Goal: Information Seeking & Learning: Learn about a topic

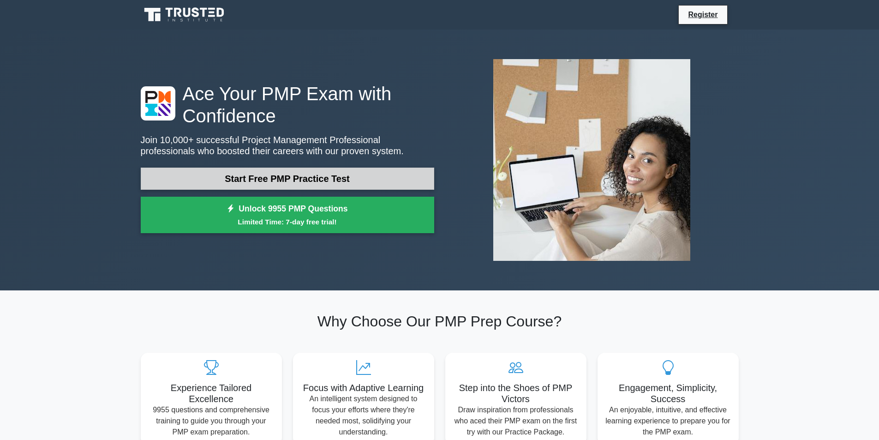
drag, startPoint x: 265, startPoint y: 182, endPoint x: 296, endPoint y: 183, distance: 30.9
click at [265, 181] on link "Start Free PMP Practice Test" at bounding box center [287, 178] width 293 height 22
click at [287, 180] on link "Start Free PMP Practice Test" at bounding box center [287, 178] width 293 height 22
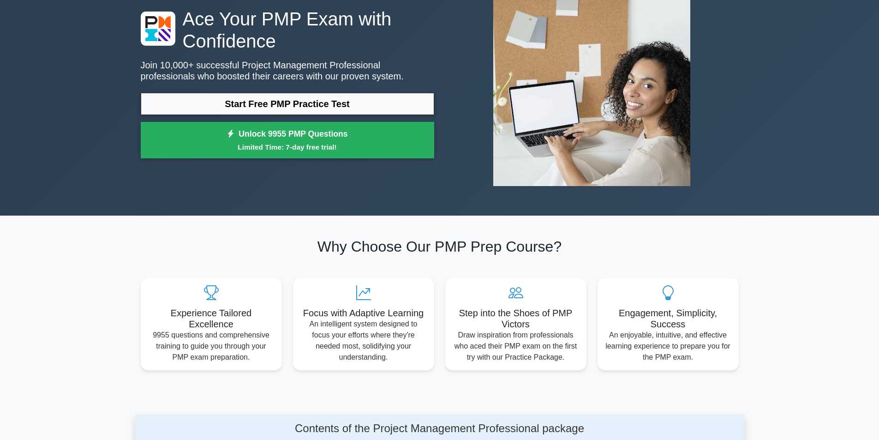
scroll to position [231, 0]
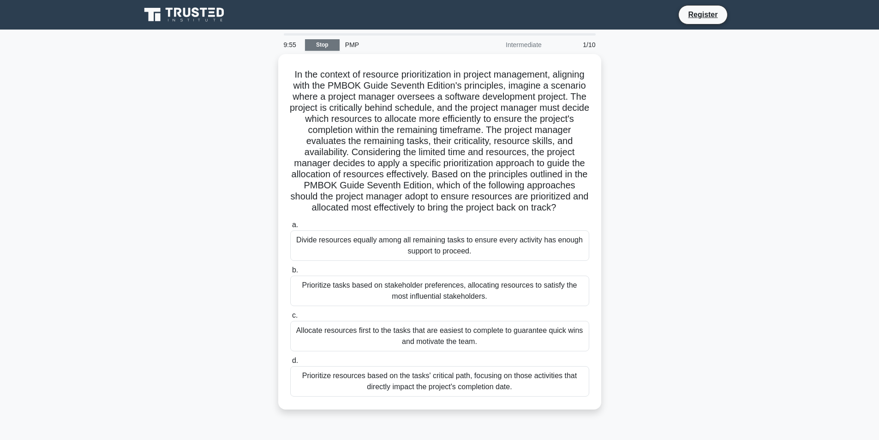
click at [311, 44] on link "Stop" at bounding box center [322, 45] width 35 height 12
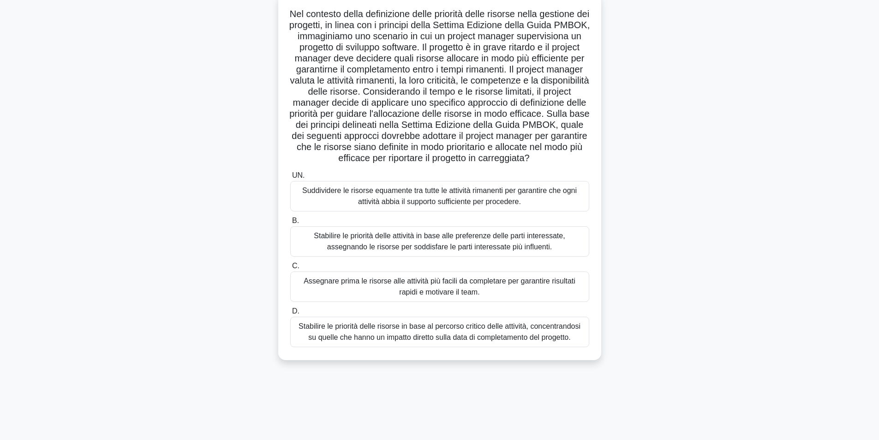
scroll to position [59, 0]
click at [375, 205] on font "Suddividere le risorse equamente tra tutte le attività rimanenti per garantire …" at bounding box center [439, 195] width 275 height 19
click at [290, 178] on input "UN. Suddividere le risorse equamente tra tutte le attività rimanenti per garant…" at bounding box center [290, 175] width 0 height 6
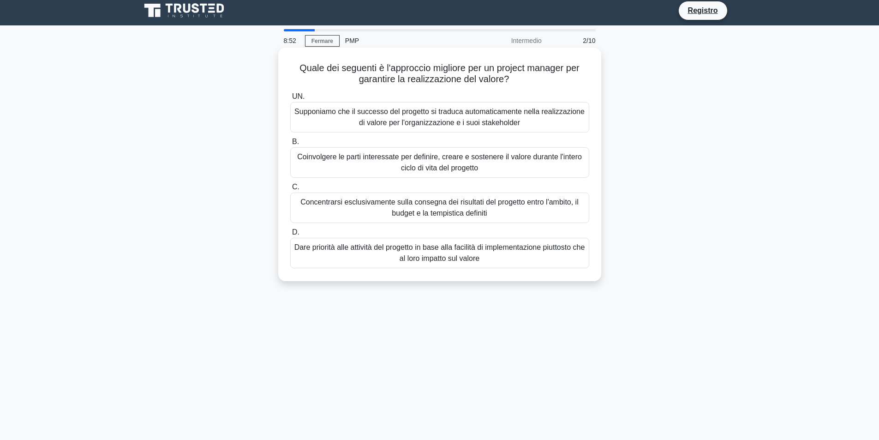
scroll to position [0, 0]
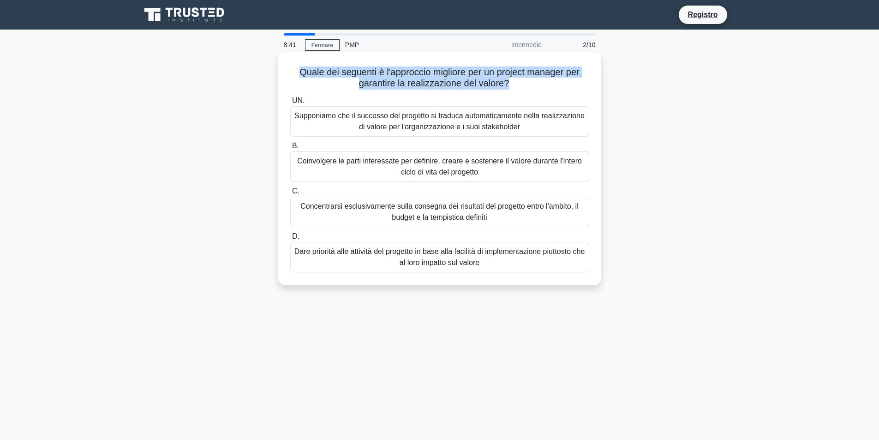
drag, startPoint x: 295, startPoint y: 70, endPoint x: 509, endPoint y: 84, distance: 214.5
click at [509, 84] on font "Quale dei seguenti è l'approccio migliore per un project manager per garantire …" at bounding box center [439, 77] width 280 height 21
drag, startPoint x: 509, startPoint y: 84, endPoint x: 297, endPoint y: 70, distance: 212.7
click at [299, 70] on font "Quale dei seguenti è l'approccio migliore per un project manager per garantire …" at bounding box center [439, 77] width 280 height 21
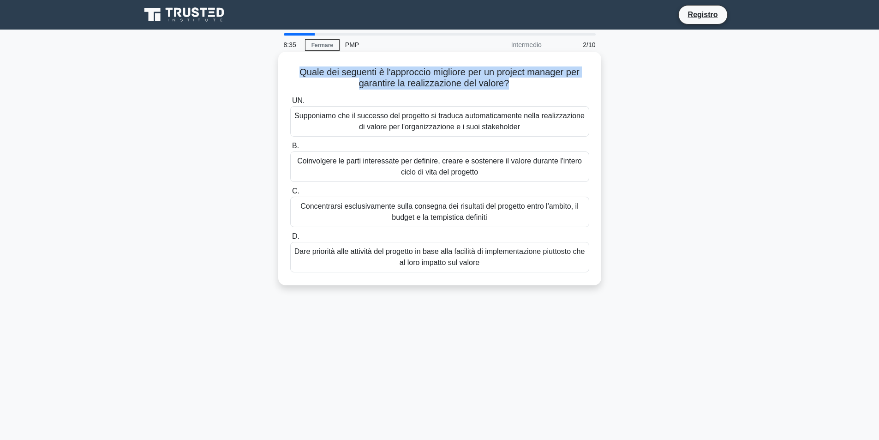
click at [341, 90] on h5 "Quale dei seguenti è l'approccio migliore per un project manager per garantire …" at bounding box center [439, 77] width 301 height 23
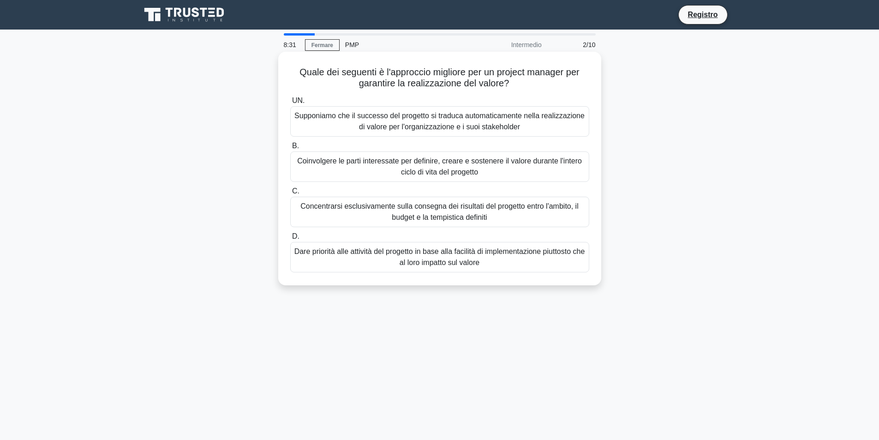
drag, startPoint x: 295, startPoint y: 72, endPoint x: 524, endPoint y: 83, distance: 229.1
click at [524, 83] on h5 "Quale dei seguenti è l'approccio migliore per un project manager per garantire …" at bounding box center [439, 77] width 301 height 23
click at [513, 86] on icon ".spinner_0XTQ{transform-origin:center;animation:spinner_y6GP .75s linear infini…" at bounding box center [514, 83] width 11 height 11
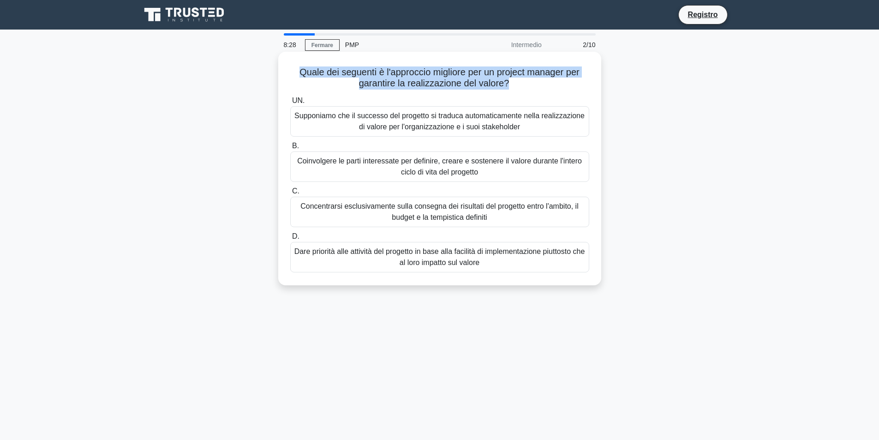
drag, startPoint x: 508, startPoint y: 84, endPoint x: 292, endPoint y: 71, distance: 216.8
click at [292, 71] on h5 "Quale dei seguenti è l'approccio migliore per un project manager per garantire …" at bounding box center [439, 77] width 301 height 23
click at [436, 75] on font "Quale dei seguenti è l'approccio migliore per un project manager per garantire …" at bounding box center [439, 77] width 280 height 21
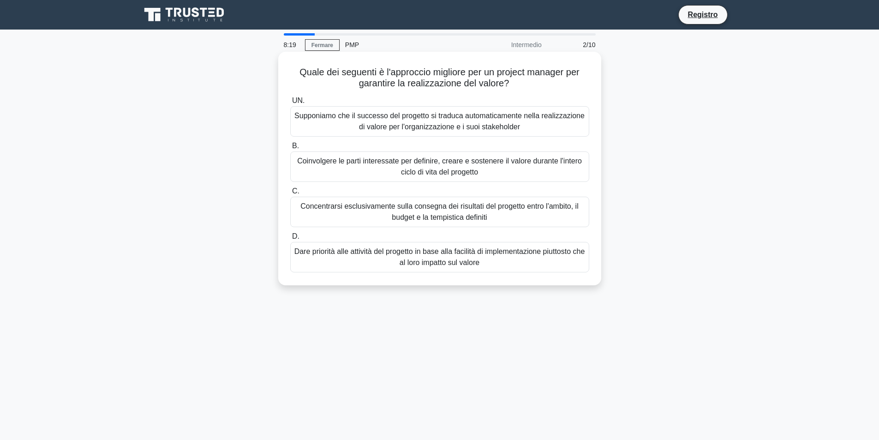
click at [465, 74] on font "Quale dei seguenti è l'approccio migliore per un project manager per garantire …" at bounding box center [439, 77] width 280 height 21
drag, startPoint x: 467, startPoint y: 73, endPoint x: 300, endPoint y: 78, distance: 167.5
click at [300, 78] on font "Quale dei seguenti è l'approccio migliore per un project manager per garantire …" at bounding box center [439, 77] width 280 height 21
click at [299, 76] on font "Quale dei seguenti è l'approccio migliore per un project manager per garantire …" at bounding box center [439, 77] width 280 height 21
drag, startPoint x: 298, startPoint y: 74, endPoint x: 514, endPoint y: 88, distance: 216.8
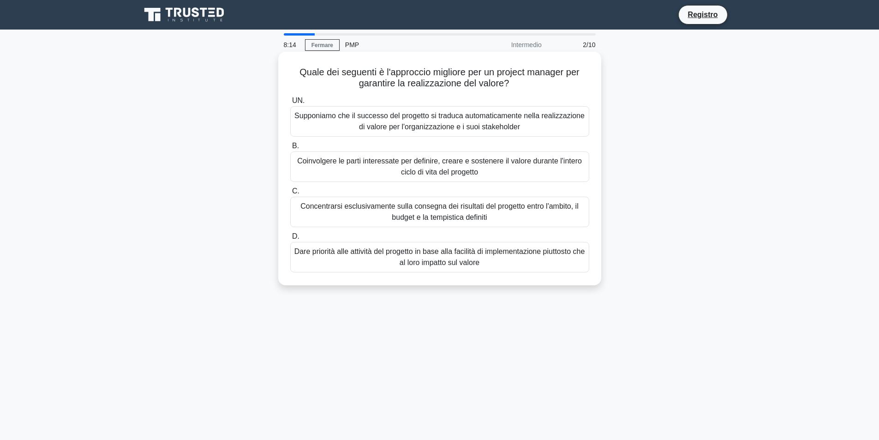
click at [514, 88] on h5 "Quale dei seguenti è l'approccio migliore per un project manager per garantire …" at bounding box center [439, 77] width 301 height 23
click at [514, 87] on icon ".spinner_0XTQ{transform-origin:center;animation:spinner_y6GP .75s linear infini…" at bounding box center [514, 83] width 11 height 11
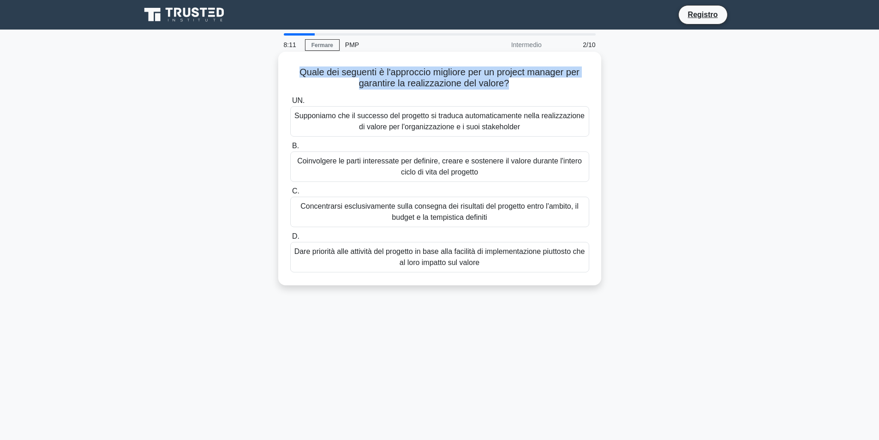
drag, startPoint x: 509, startPoint y: 84, endPoint x: 296, endPoint y: 72, distance: 214.0
click at [299, 72] on font "Quale dei seguenti è l'approccio migliore per un project manager per garantire …" at bounding box center [439, 77] width 280 height 21
click at [313, 73] on font "Quale dei seguenti è l'approccio migliore per un project manager per garantire …" at bounding box center [439, 77] width 280 height 21
drag, startPoint x: 298, startPoint y: 72, endPoint x: 556, endPoint y: 83, distance: 258.1
click at [556, 83] on h5 "Quale dei seguenti è l'approccio migliore per un project manager per garantire …" at bounding box center [439, 77] width 301 height 23
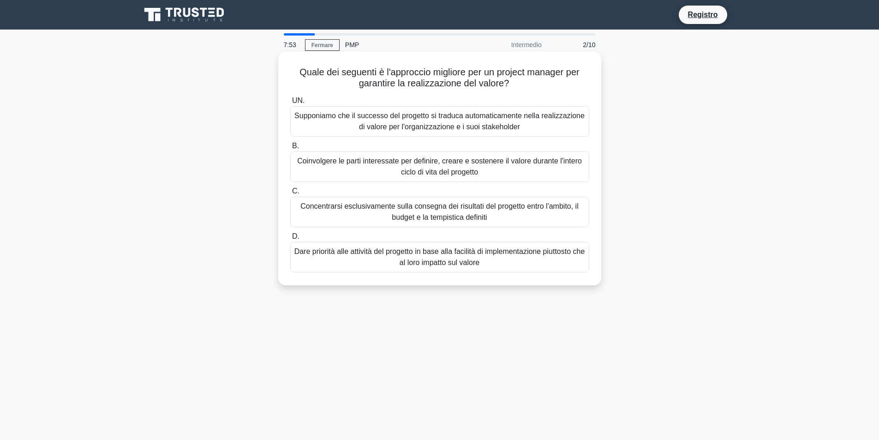
drag, startPoint x: 545, startPoint y: 90, endPoint x: 539, endPoint y: 90, distance: 5.6
click at [544, 90] on h5 "Quale dei seguenti è l'approccio migliore per un project manager per garantire …" at bounding box center [439, 77] width 301 height 23
drag, startPoint x: 499, startPoint y: 77, endPoint x: 509, endPoint y: 77, distance: 10.6
click at [499, 77] on font "Quale dei seguenti è l'approccio migliore per un project manager per garantire …" at bounding box center [439, 77] width 280 height 21
drag, startPoint x: 510, startPoint y: 79, endPoint x: 302, endPoint y: 70, distance: 207.8
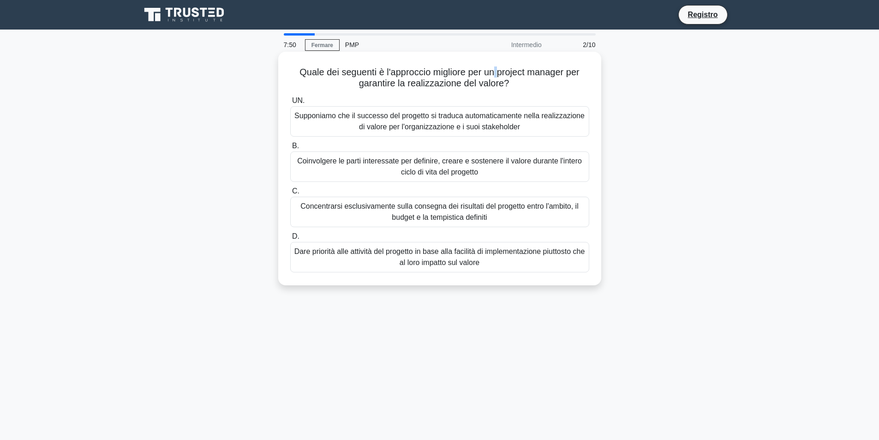
click at [299, 68] on font "Quale dei seguenti è l'approccio migliore per un project manager per garantire …" at bounding box center [439, 77] width 280 height 21
click at [299, 75] on font "Quale dei seguenti è l'approccio migliore per un project manager per garantire …" at bounding box center [439, 77] width 280 height 21
drag, startPoint x: 296, startPoint y: 74, endPoint x: 577, endPoint y: 89, distance: 281.8
click at [577, 89] on h5 "Quale dei seguenti è l'approccio migliore per un project manager per garantire …" at bounding box center [439, 77] width 301 height 23
click at [309, 67] on font "Quale dei seguenti è l'approccio migliore per un project manager per garantire …" at bounding box center [439, 77] width 280 height 21
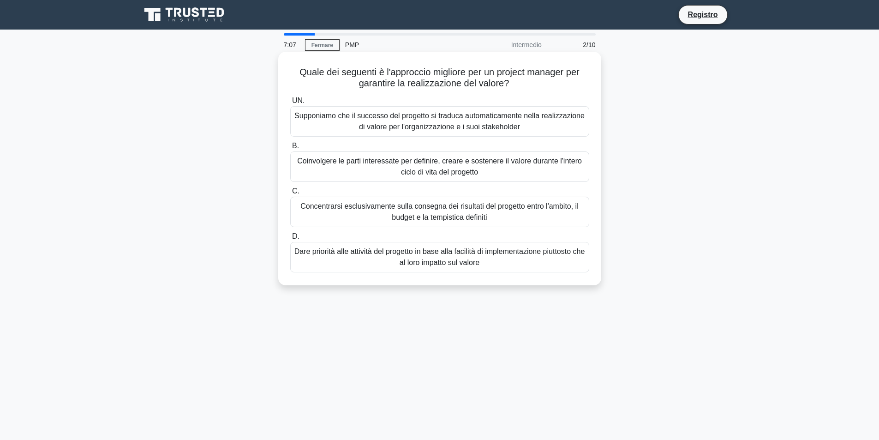
click at [531, 82] on h5 "Quale dei seguenti è l'approccio migliore per un project manager per garantire …" at bounding box center [439, 77] width 301 height 23
drag, startPoint x: 295, startPoint y: 73, endPoint x: 514, endPoint y: 82, distance: 219.3
click at [514, 82] on h5 "Quale dei seguenti è l'approccio migliore per un project manager per garantire …" at bounding box center [439, 77] width 301 height 23
click at [502, 85] on font "Quale dei seguenti è l'approccio migliore per un project manager per garantire …" at bounding box center [439, 77] width 280 height 21
drag, startPoint x: 464, startPoint y: 75, endPoint x: 297, endPoint y: 75, distance: 167.0
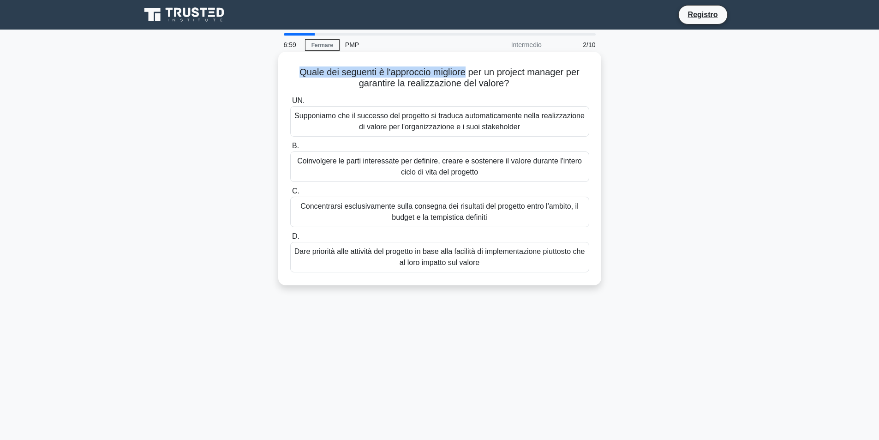
click at [299, 75] on font "Quale dei seguenti è l'approccio migliore per un project manager per garantire …" at bounding box center [439, 77] width 280 height 21
click at [443, 171] on font "Coinvolgere le parti interessate per definire, creare e sostenere il valore dur…" at bounding box center [439, 166] width 285 height 19
click at [290, 149] on input "B. Coinvolgere le parti interessate per definire, creare e sostenere il valore …" at bounding box center [290, 146] width 0 height 6
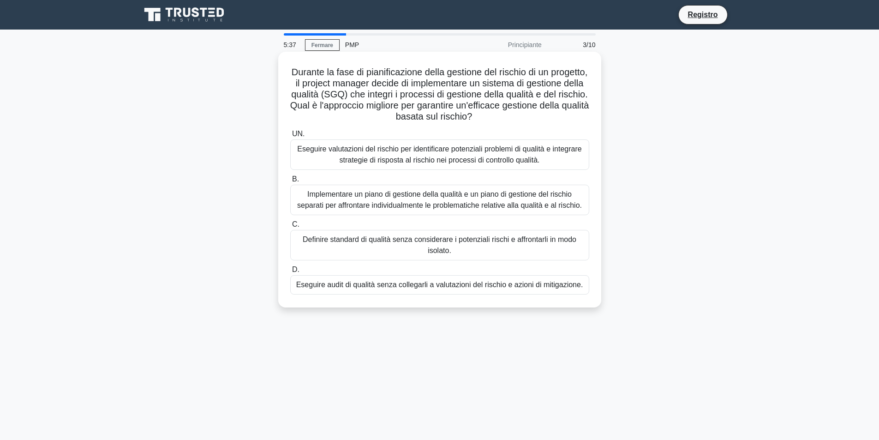
click at [309, 195] on font "Implementare un piano di gestione della qualità e un piano di gestione del risc…" at bounding box center [439, 199] width 285 height 19
click at [290, 182] on input "B. Implementare un piano di gestione della qualità e un piano di gestione del r…" at bounding box center [290, 179] width 0 height 6
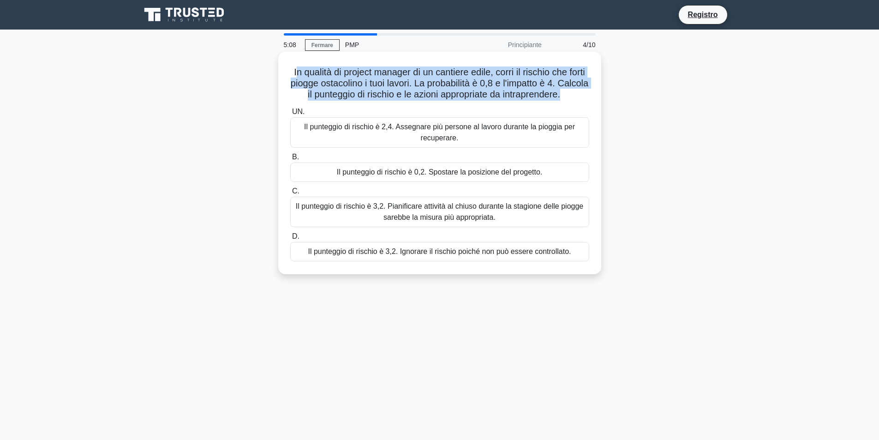
drag, startPoint x: 301, startPoint y: 72, endPoint x: 577, endPoint y: 94, distance: 276.8
click at [587, 94] on font "In qualità di project manager di un cantiere edile, corri il rischio che forti …" at bounding box center [440, 83] width 298 height 32
click at [577, 92] on font "In qualità di project manager di un cantiere edile, corri il rischio che forti …" at bounding box center [440, 83] width 298 height 32
click at [576, 91] on font "In qualità di project manager di un cantiere edile, corri il rischio che forti …" at bounding box center [440, 83] width 298 height 32
drag, startPoint x: 588, startPoint y: 97, endPoint x: 293, endPoint y: 61, distance: 297.0
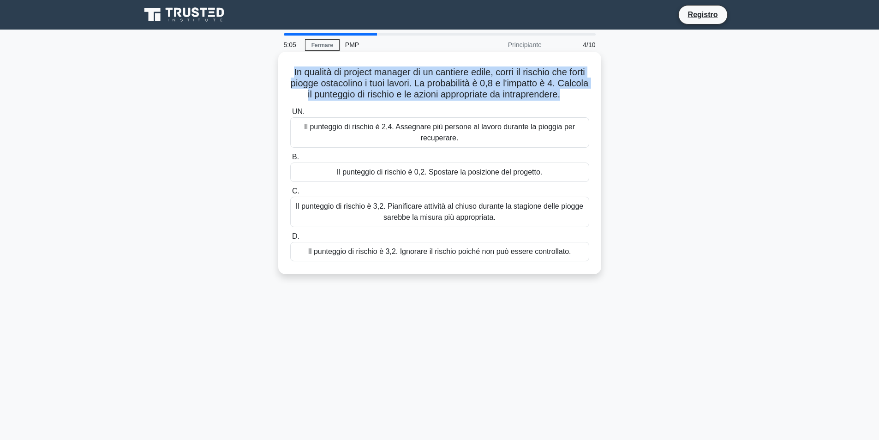
click at [278, 64] on div "In qualità di project manager di un cantiere edile, corri il rischio che forti …" at bounding box center [439, 163] width 323 height 222
click at [308, 65] on div "In qualità di project manager di un cantiere edile, corri il rischio che forti …" at bounding box center [440, 162] width 316 height 215
drag, startPoint x: 296, startPoint y: 75, endPoint x: 589, endPoint y: 118, distance: 296.1
click at [589, 118] on div "In qualità di project manager di un cantiere edile, corri il rischio che forti …" at bounding box center [440, 162] width 316 height 215
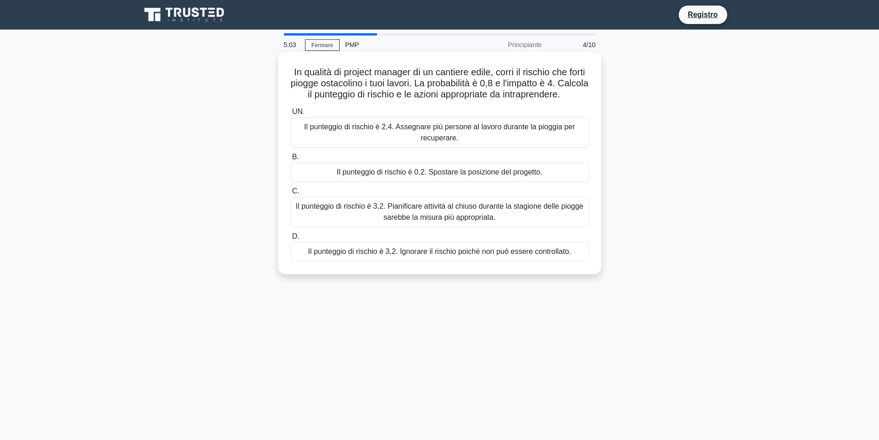
click at [524, 133] on font "Il punteggio di rischio è 2,4. Assegnare più persone al lavoro durante la piogg…" at bounding box center [439, 132] width 271 height 19
click at [290, 115] on input "UN. Il punteggio di rischio è 2,4. Assegnare più persone al lavoro durante la p…" at bounding box center [290, 112] width 0 height 6
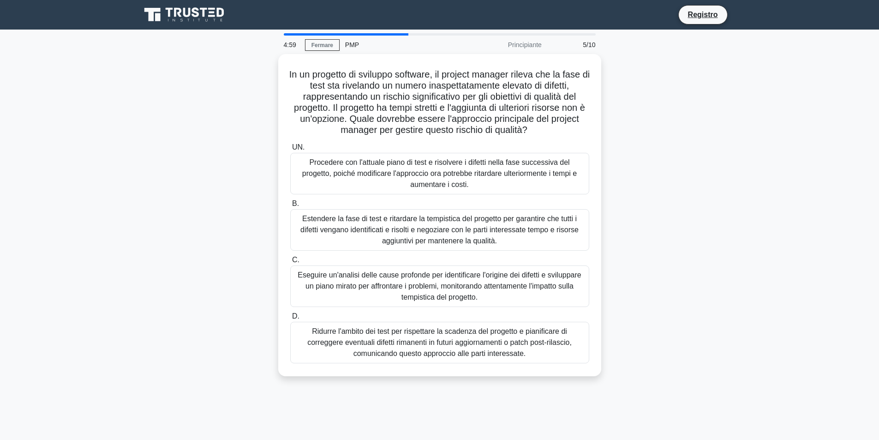
click at [353, 48] on font "PMP" at bounding box center [352, 44] width 14 height 7
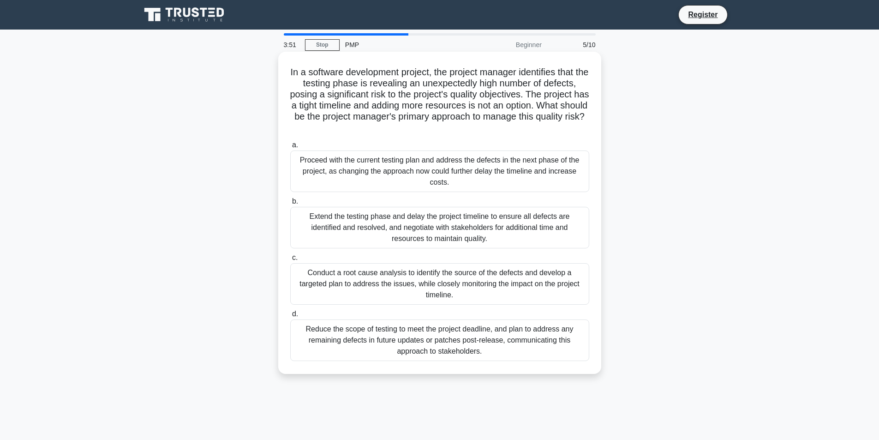
drag, startPoint x: 838, startPoint y: 0, endPoint x: 368, endPoint y: 140, distance: 490.5
click at [368, 140] on div "In a software development project, the project manager identifies that the test…" at bounding box center [440, 212] width 316 height 315
drag, startPoint x: 440, startPoint y: 129, endPoint x: 291, endPoint y: 70, distance: 160.7
click at [291, 70] on h5 "In a software development project, the project manager identifies that the test…" at bounding box center [439, 99] width 301 height 67
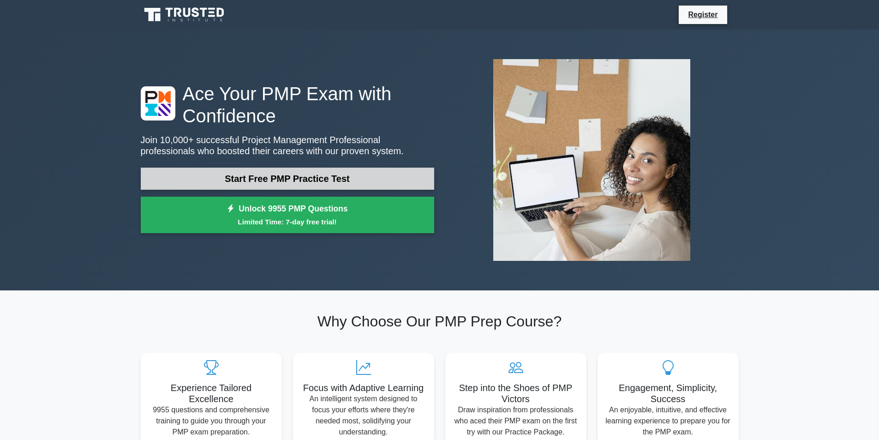
click at [336, 185] on link "Start Free PMP Practice Test" at bounding box center [287, 178] width 293 height 22
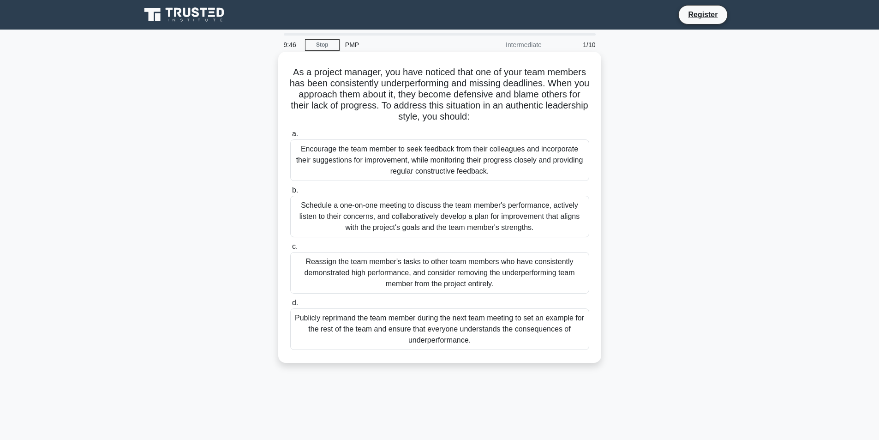
drag, startPoint x: 290, startPoint y: 73, endPoint x: 495, endPoint y: 119, distance: 209.5
click at [495, 119] on h5 "As a project manager, you have noticed that one of your team members has been c…" at bounding box center [439, 94] width 301 height 56
drag, startPoint x: 491, startPoint y: 176, endPoint x: 294, endPoint y: 150, distance: 198.7
click at [294, 149] on div "Encourage the team member to seek feedback from their colleagues and incorporat…" at bounding box center [439, 160] width 299 height 42
click at [490, 175] on div "Encourage the team member to seek feedback from their colleagues and incorporat…" at bounding box center [439, 160] width 299 height 42
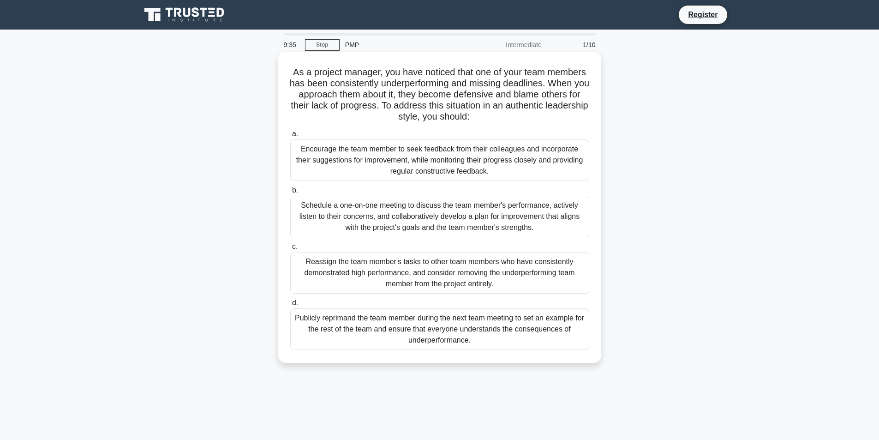
click at [290, 137] on input "a. Encourage the team member to seek feedback from their colleagues and incorpo…" at bounding box center [290, 134] width 0 height 6
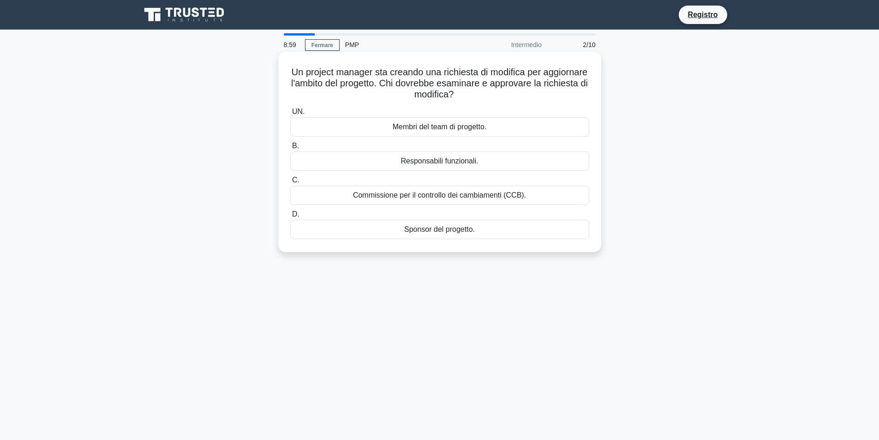
click at [408, 198] on font "Commissione per il controllo dei cambiamenti (CCB)." at bounding box center [439, 195] width 173 height 8
click at [290, 183] on input "C. Commissione per il controllo dei cambiamenti (CCB)." at bounding box center [290, 180] width 0 height 6
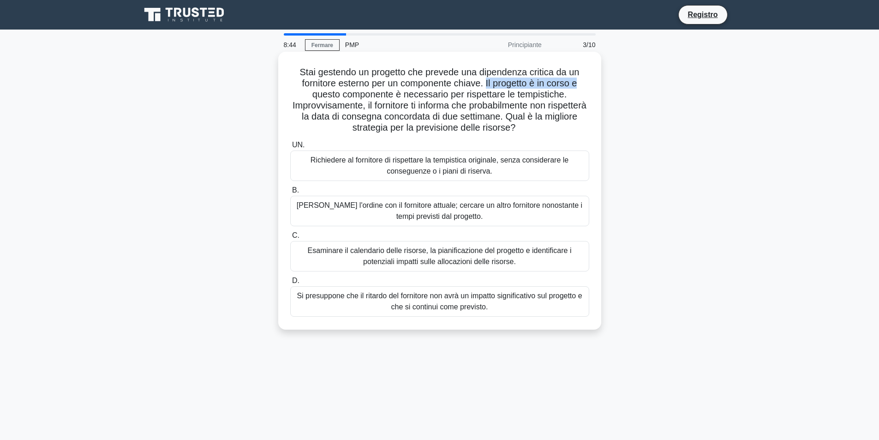
drag, startPoint x: 486, startPoint y: 85, endPoint x: 580, endPoint y: 86, distance: 94.6
click at [580, 86] on font "Stai gestendo un progetto che prevede una dipendenza critica da un fornitore es…" at bounding box center [440, 100] width 294 height 66
drag, startPoint x: 477, startPoint y: 215, endPoint x: 293, endPoint y: 208, distance: 183.7
click at [293, 208] on div "[PERSON_NAME] l'ordine con il fornitore attuale; cercare un altro fornitore non…" at bounding box center [439, 211] width 299 height 30
click at [306, 220] on font "[PERSON_NAME] l'ordine con il fornitore attuale; cercare un altro fornitore non…" at bounding box center [439, 211] width 291 height 22
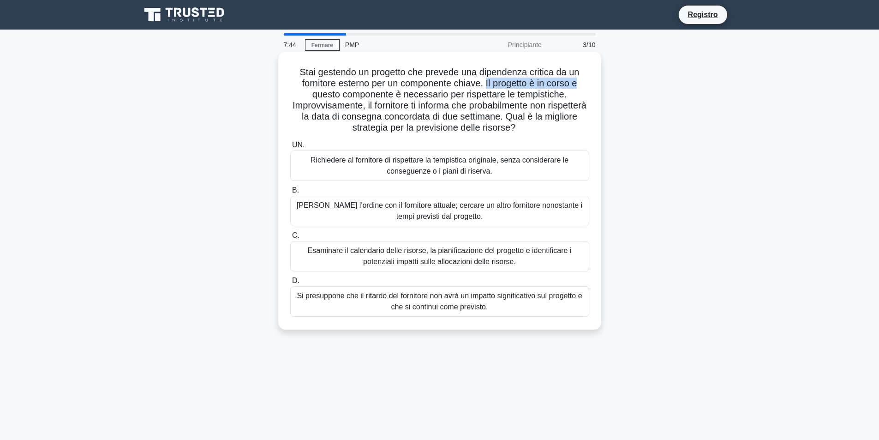
click at [290, 193] on input "B. Annullare l'ordine con il fornitore attuale; cercare un altro fornitore nono…" at bounding box center [290, 190] width 0 height 6
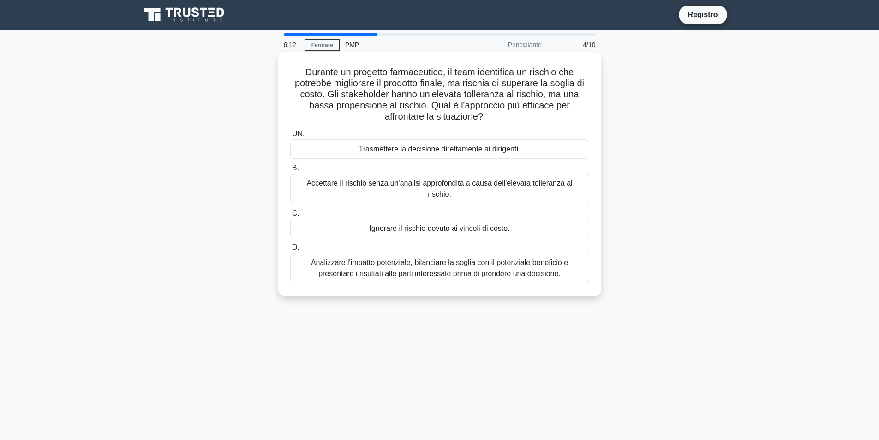
click at [398, 257] on font "Analizzare l'impatto potenziale, bilanciare la soglia con il potenziale benefic…" at bounding box center [439, 268] width 291 height 22
click at [290, 251] on input "D. Analizzare l'impatto potenziale, bilanciare la soglia con il potenziale bene…" at bounding box center [290, 248] width 0 height 6
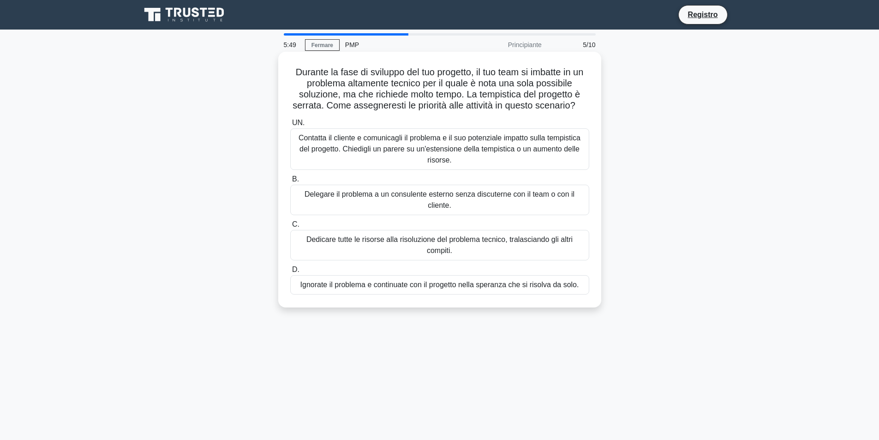
click at [446, 142] on font "Contatta il cliente e comunicagli il problema e il suo potenziale impatto sulla…" at bounding box center [440, 149] width 282 height 30
click at [290, 126] on input "UN. Contatta il cliente e comunicagli il problema e il suo potenziale impatto s…" at bounding box center [290, 123] width 0 height 6
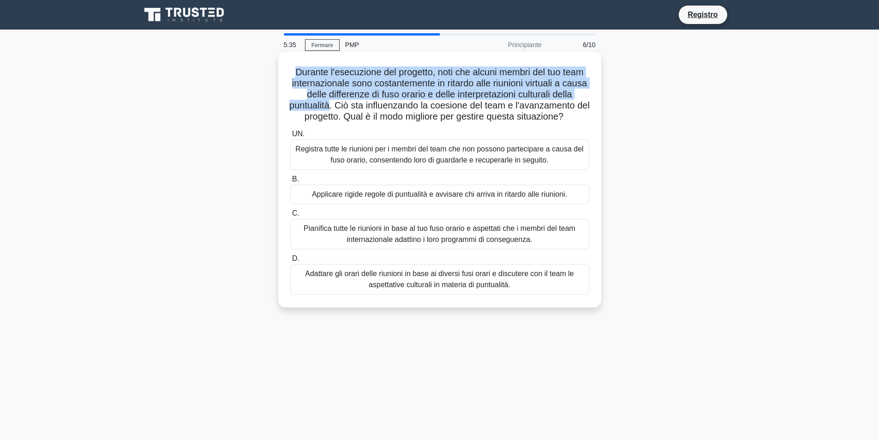
drag, startPoint x: 379, startPoint y: 105, endPoint x: 288, endPoint y: 73, distance: 96.2
click at [288, 73] on div "Durante l'esecuzione del progetto, noti che alcuni membri del tuo team internaz…" at bounding box center [440, 179] width 316 height 248
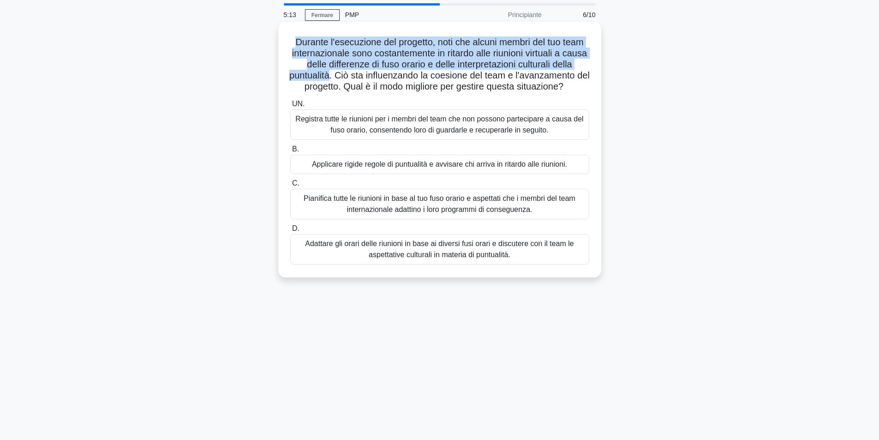
scroll to position [46, 0]
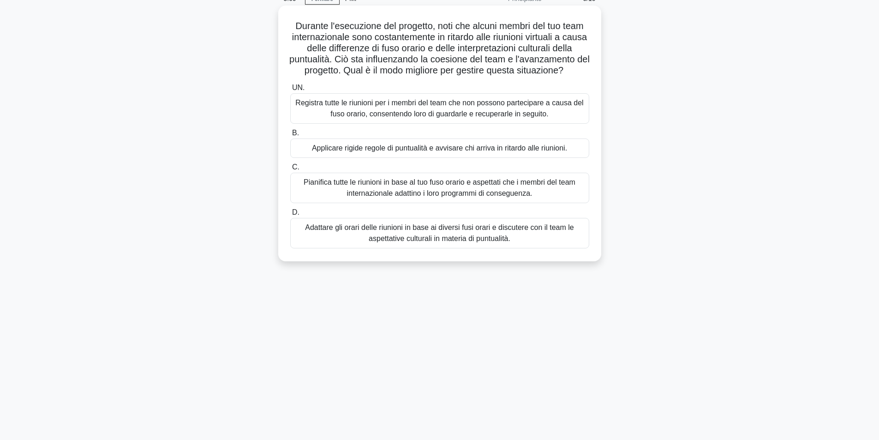
click at [460, 242] on font "Adattare gli orari delle riunioni in base ai diversi fusi orari e discutere con…" at bounding box center [439, 232] width 269 height 19
click at [290, 215] on input "D. Adattare gli orari delle riunioni in base ai diversi fusi orari e discutere …" at bounding box center [290, 212] width 0 height 6
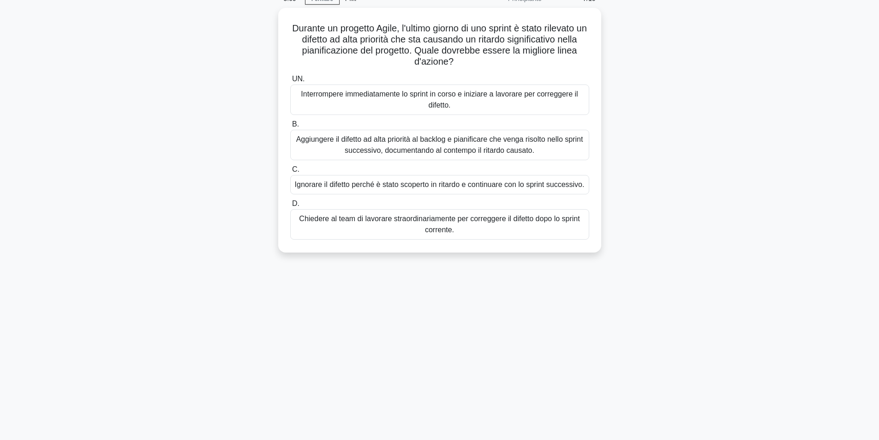
scroll to position [0, 0]
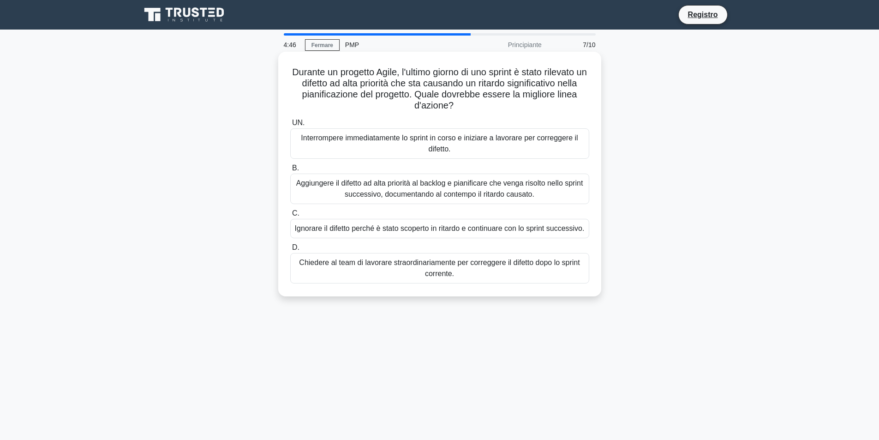
click at [424, 191] on font "Aggiungere il difetto ad alta priorità al backlog e pianificare che venga risol…" at bounding box center [439, 188] width 287 height 19
click at [290, 171] on input "B. Aggiungere il difetto ad alta priorità al backlog e pianificare che venga ri…" at bounding box center [290, 168] width 0 height 6
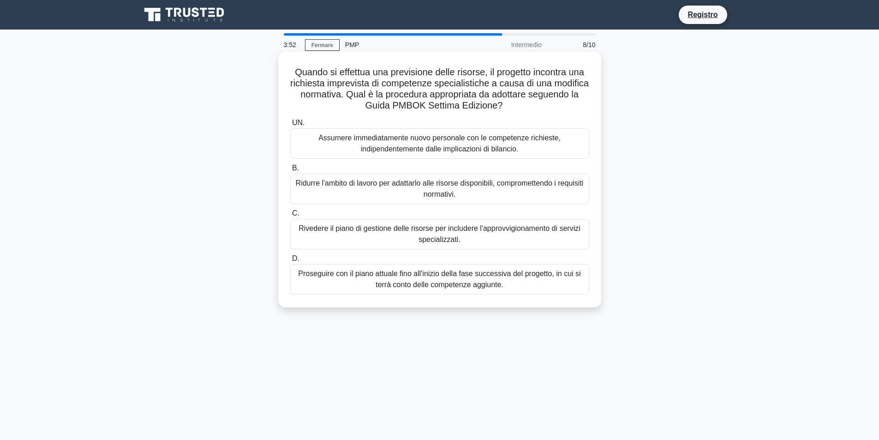
click at [451, 279] on font "Proseguire con il piano attuale fino all'inizio della fase successiva del proge…" at bounding box center [439, 278] width 282 height 19
click at [290, 262] on input "D. Proseguire con il piano attuale fino all'inizio della fase successiva del pr…" at bounding box center [290, 259] width 0 height 6
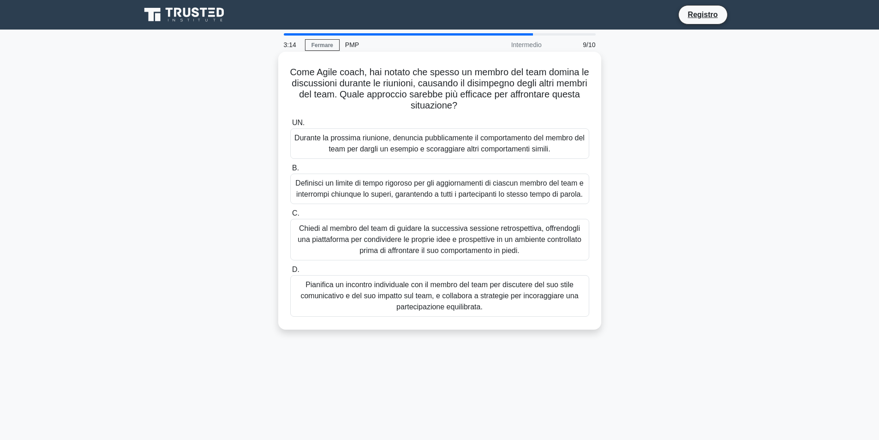
click at [418, 310] on font "Pianifica un incontro individuale con il membro del team per discutere del suo …" at bounding box center [439, 296] width 278 height 30
click at [373, 307] on font "Pianifica un incontro individuale con il membro del team per discutere del suo …" at bounding box center [439, 296] width 278 height 30
click at [290, 273] on input "D. Pianifica un incontro individuale con il membro del team per discutere del s…" at bounding box center [290, 270] width 0 height 6
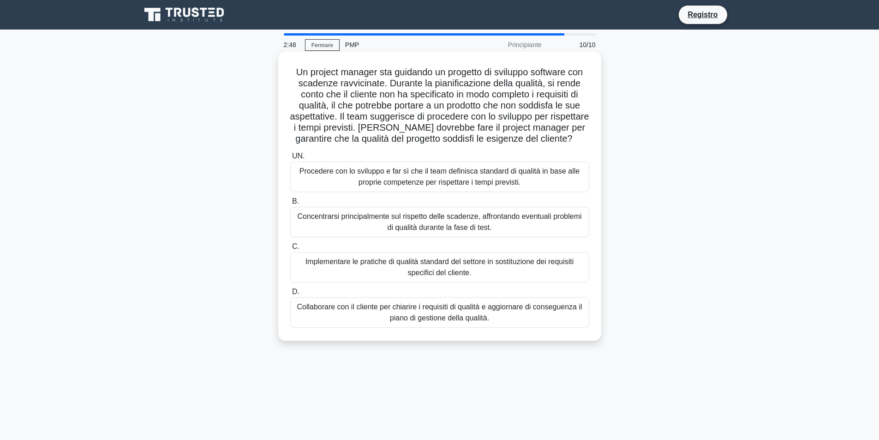
click at [446, 227] on font "Concentrarsi principalmente sul rispetto delle scadenze, affrontando eventuali …" at bounding box center [439, 221] width 284 height 19
click at [290, 204] on input "B. Concentrarsi principalmente sul rispetto delle scadenze, affrontando eventua…" at bounding box center [290, 201] width 0 height 6
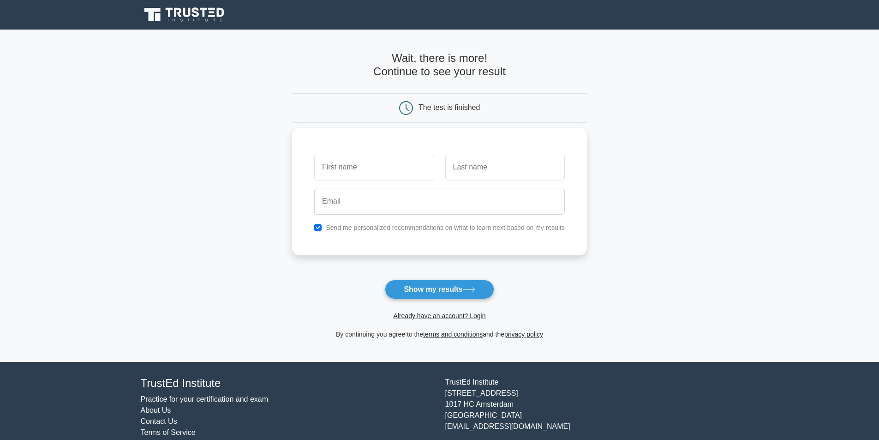
click at [382, 169] on input "text" at bounding box center [373, 167] width 119 height 27
click at [354, 174] on input "text" at bounding box center [373, 167] width 119 height 27
type input "a"
type input "[PERSON_NAME]"
click at [526, 172] on input "text" at bounding box center [504, 167] width 119 height 27
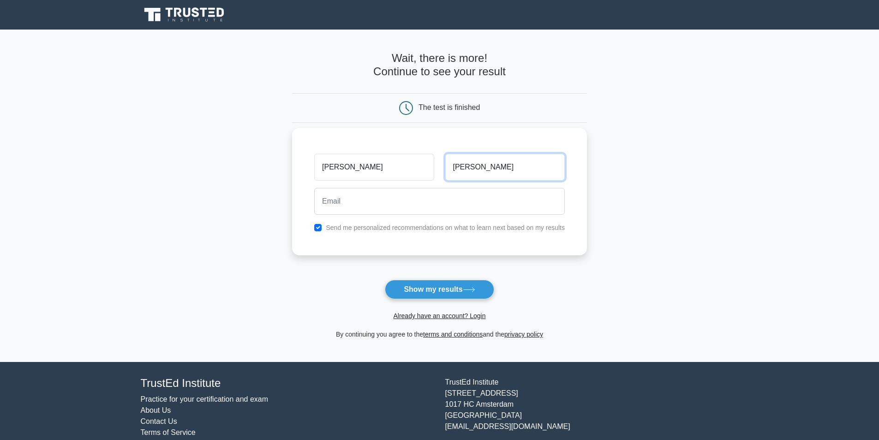
type input "[PERSON_NAME]"
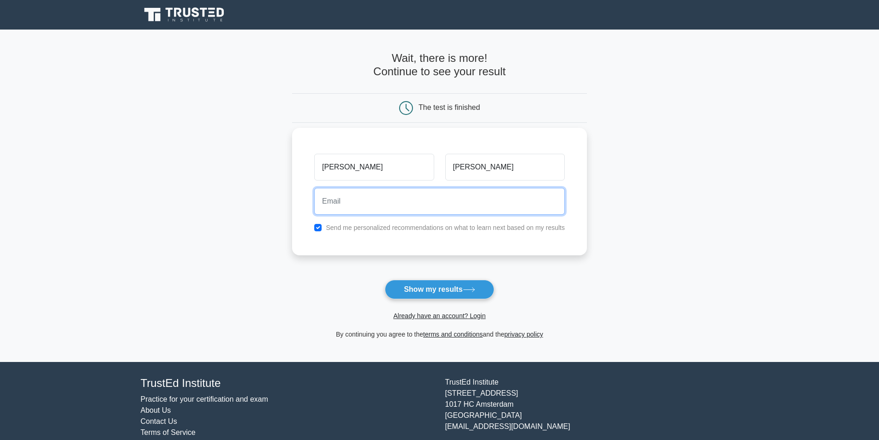
click at [370, 196] on input "email" at bounding box center [439, 201] width 251 height 27
type input "[EMAIL_ADDRESS][DOMAIN_NAME]"
click at [385, 280] on button "Show my results" at bounding box center [439, 289] width 109 height 19
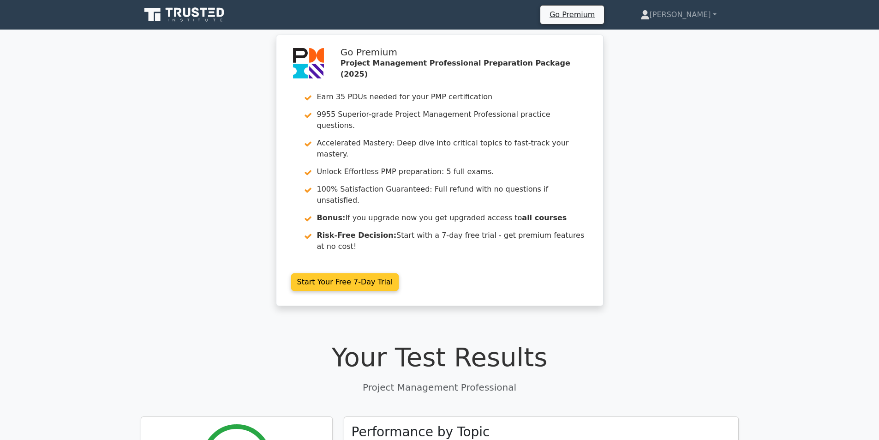
click at [346, 273] on link "Start Your Free 7-Day Trial" at bounding box center [345, 282] width 108 height 18
